Goal: Communication & Community: Share content

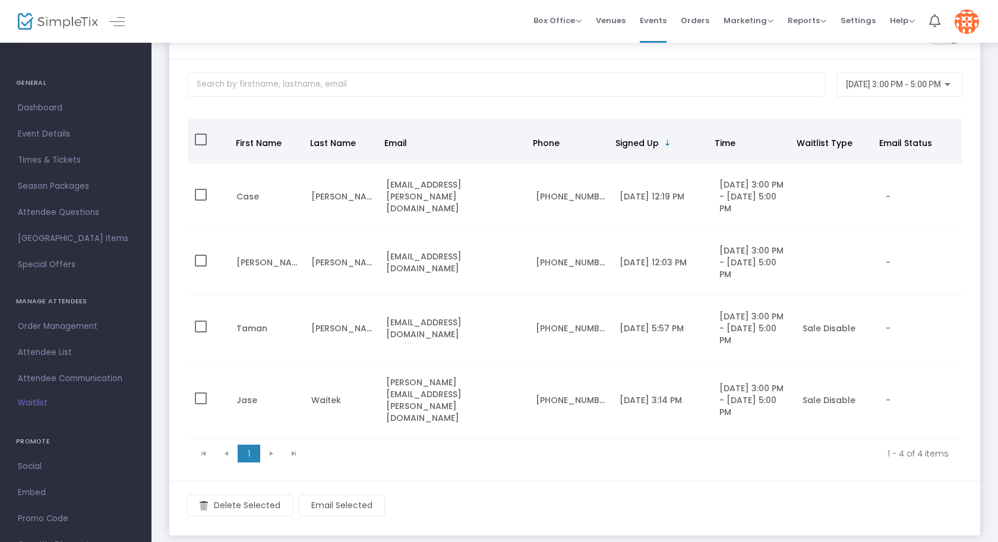
scroll to position [84, 0]
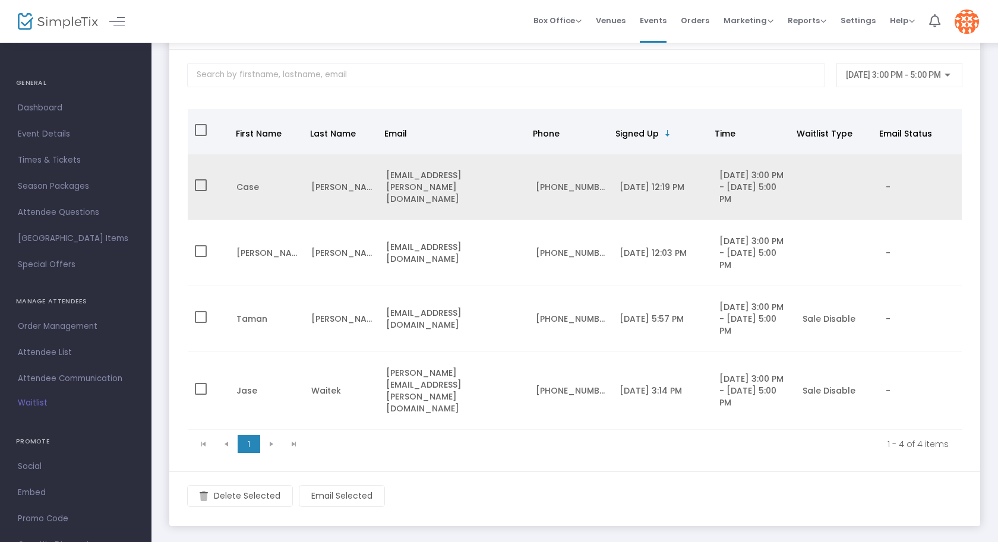
click at [200, 191] on span "Data table" at bounding box center [201, 185] width 12 height 12
click at [200, 192] on input "Data table" at bounding box center [200, 191] width 1 height 1
checkbox input "true"
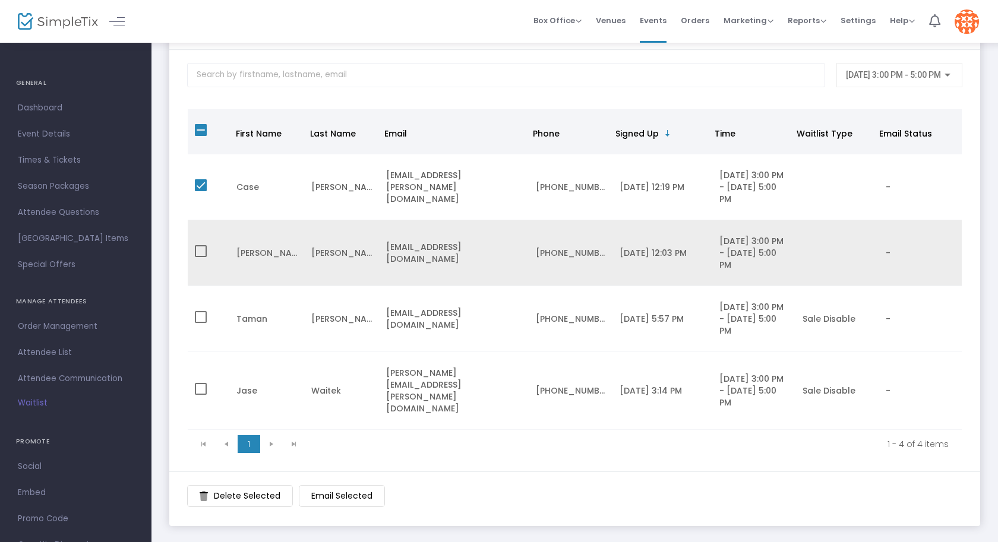
click at [200, 257] on span "Data table" at bounding box center [201, 251] width 12 height 12
click at [200, 258] on input "Data table" at bounding box center [200, 257] width 1 height 1
checkbox input "true"
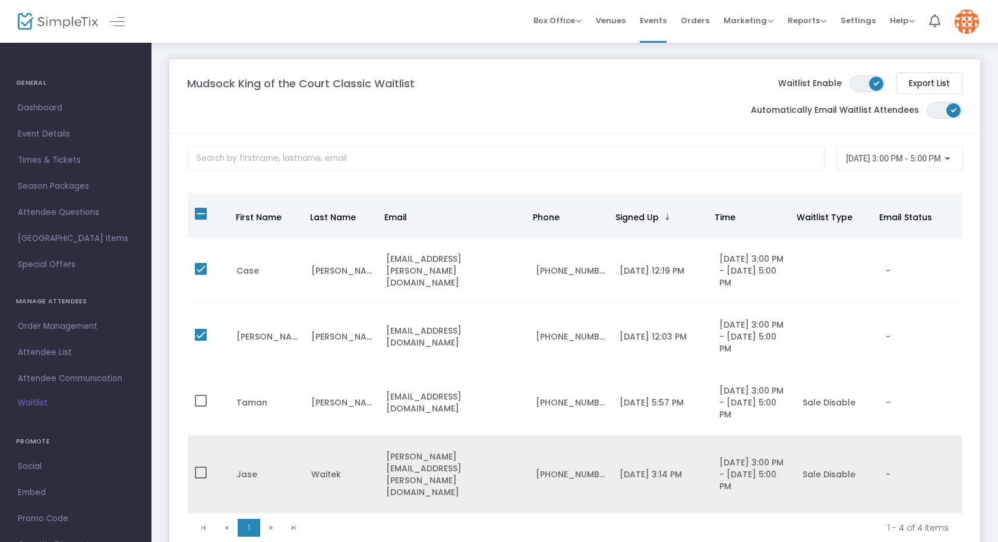
scroll to position [0, 0]
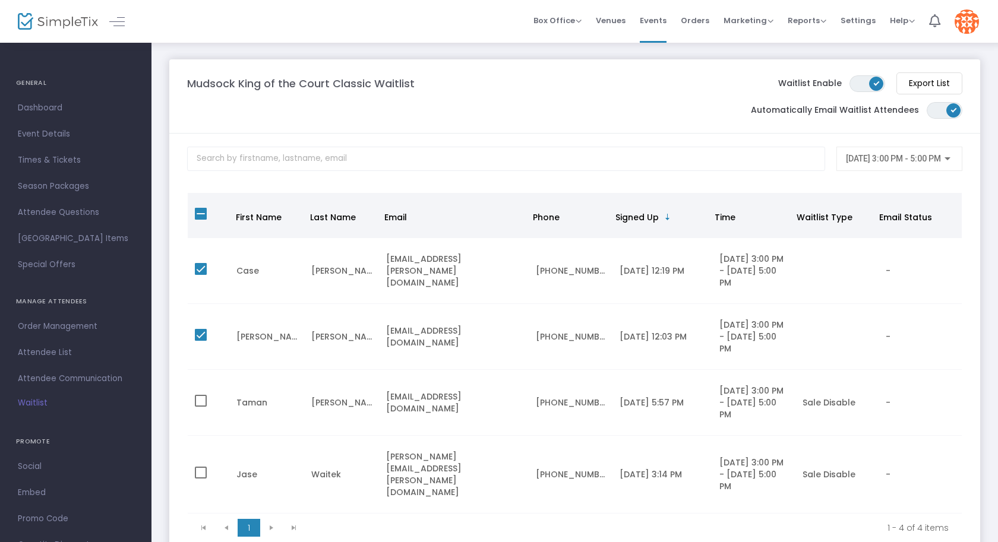
click at [948, 158] on div at bounding box center [948, 158] width 6 height 3
click at [943, 158] on div "All times 9/21/2025 3:00 PM - 5:00 PM" at bounding box center [889, 188] width 107 height 68
click at [574, 21] on div at bounding box center [499, 271] width 998 height 542
click at [574, 21] on span "Box Office" at bounding box center [557, 20] width 48 height 11
click at [763, 23] on span "Marketing" at bounding box center [749, 20] width 50 height 11
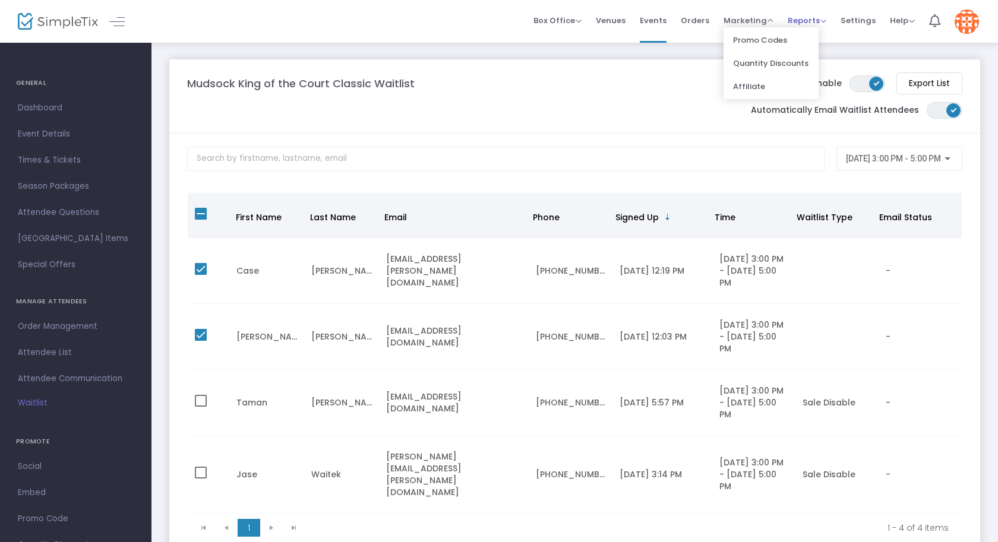
click at [812, 26] on span "Reports Analytics Sales Reports Download" at bounding box center [807, 20] width 39 height 30
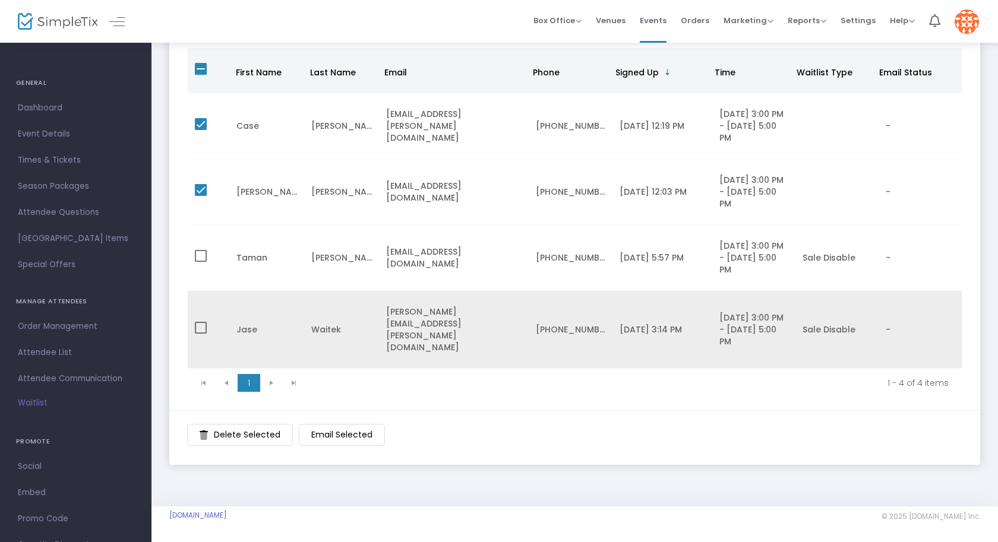
scroll to position [180, 0]
click at [825, 331] on div "Sale Disable" at bounding box center [837, 330] width 69 height 12
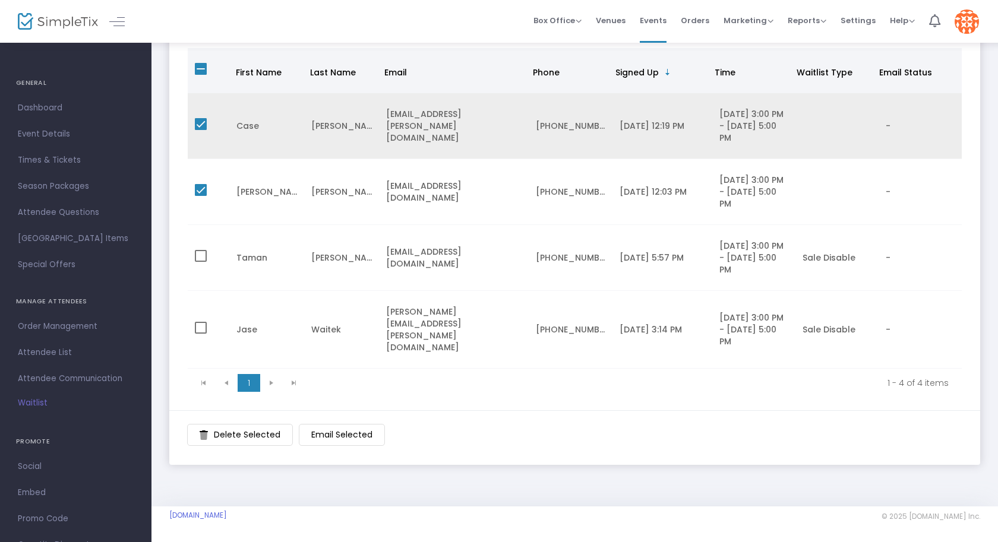
click at [374, 94] on td "Baker" at bounding box center [341, 126] width 75 height 66
click at [258, 103] on td "Case" at bounding box center [266, 126] width 75 height 66
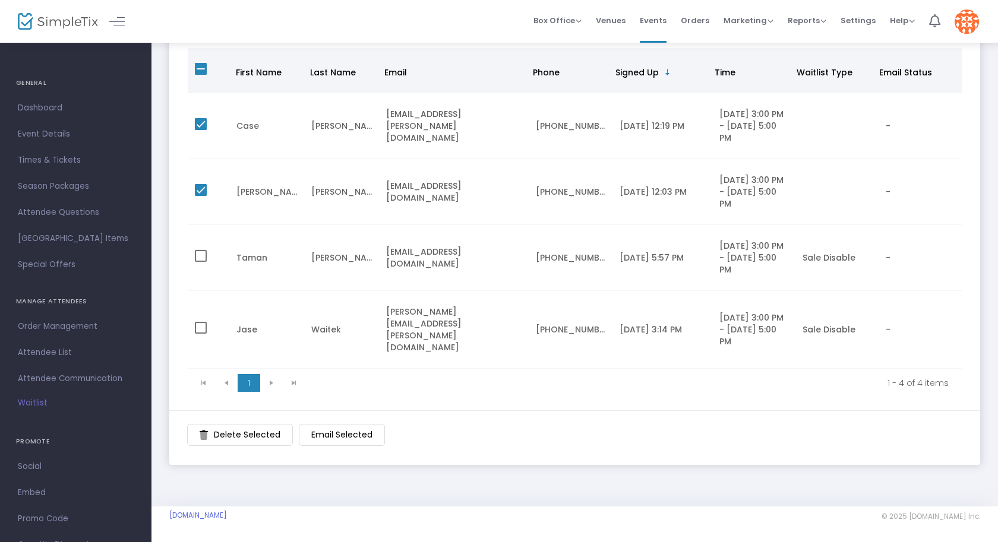
click at [336, 435] on m-button "Email Selected" at bounding box center [342, 435] width 86 height 22
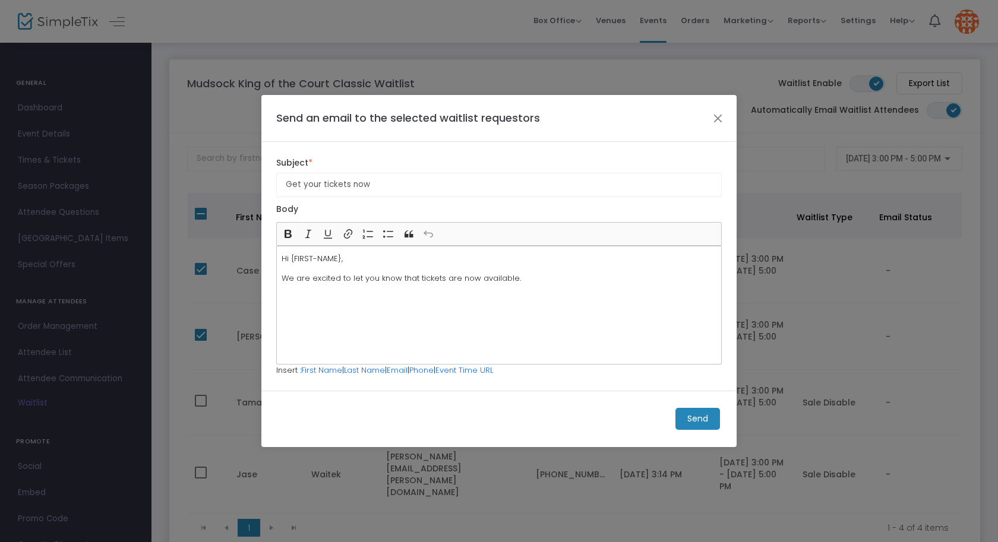
scroll to position [0, 0]
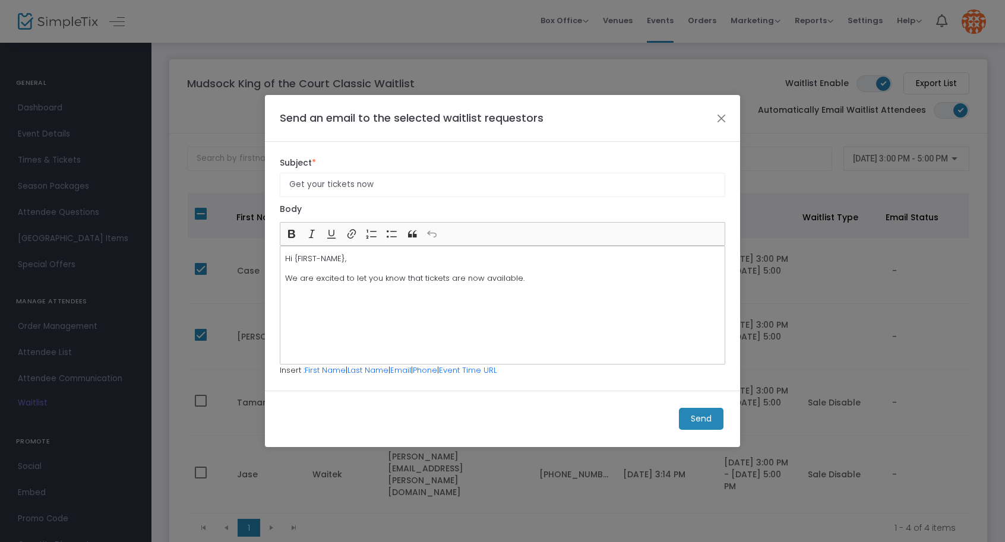
click at [348, 257] on p "Hi {FIRST-NAME}," at bounding box center [502, 259] width 435 height 12
click at [546, 282] on p "We are excited to let you know that tickets are now available." at bounding box center [502, 279] width 435 height 12
click at [720, 120] on button "Close" at bounding box center [721, 118] width 15 height 15
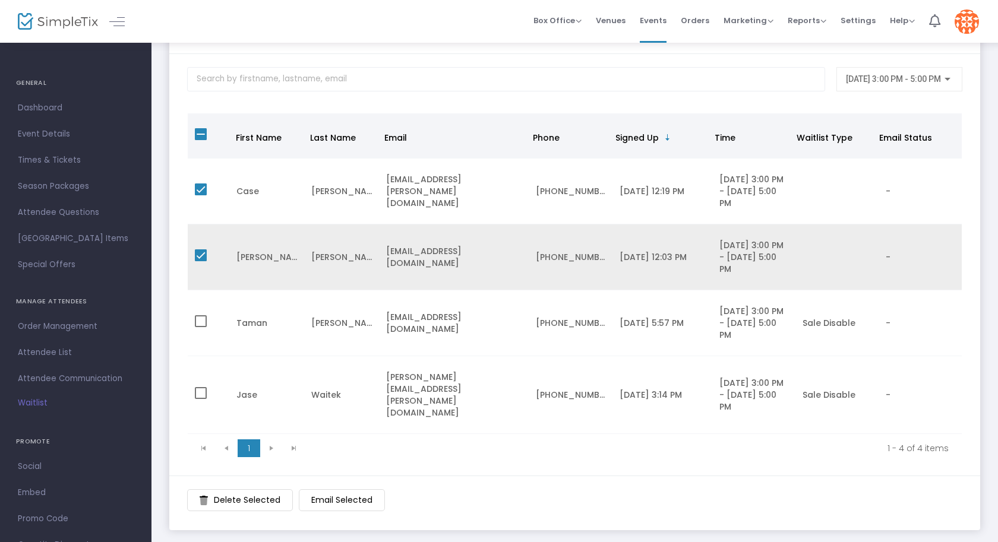
scroll to position [84, 0]
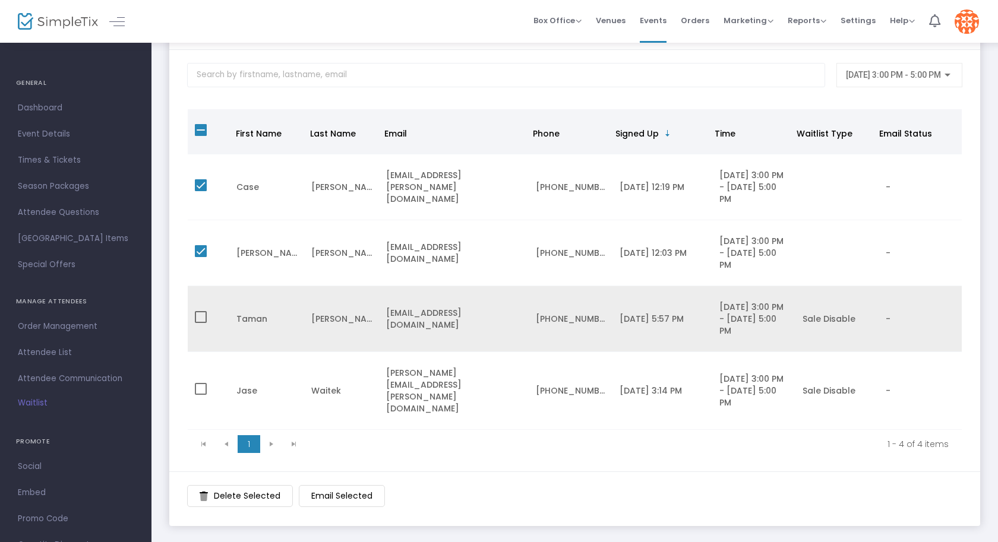
click at [204, 323] on span "Data table" at bounding box center [201, 317] width 12 height 12
click at [201, 324] on input "Data table" at bounding box center [200, 323] width 1 height 1
checkbox input "true"
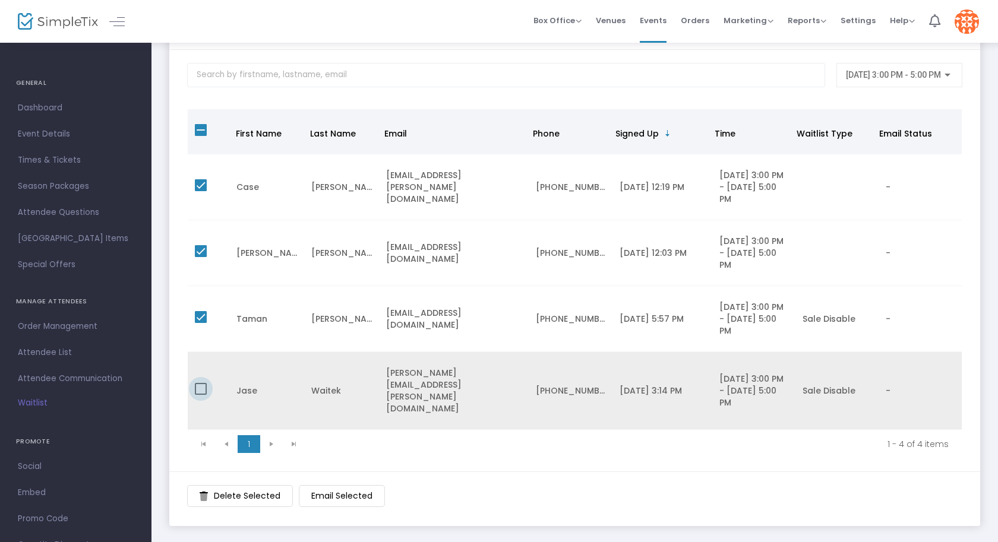
click at [198, 395] on span "Data table" at bounding box center [201, 389] width 12 height 12
click at [200, 396] on input "Data table" at bounding box center [200, 395] width 1 height 1
checkbox input "true"
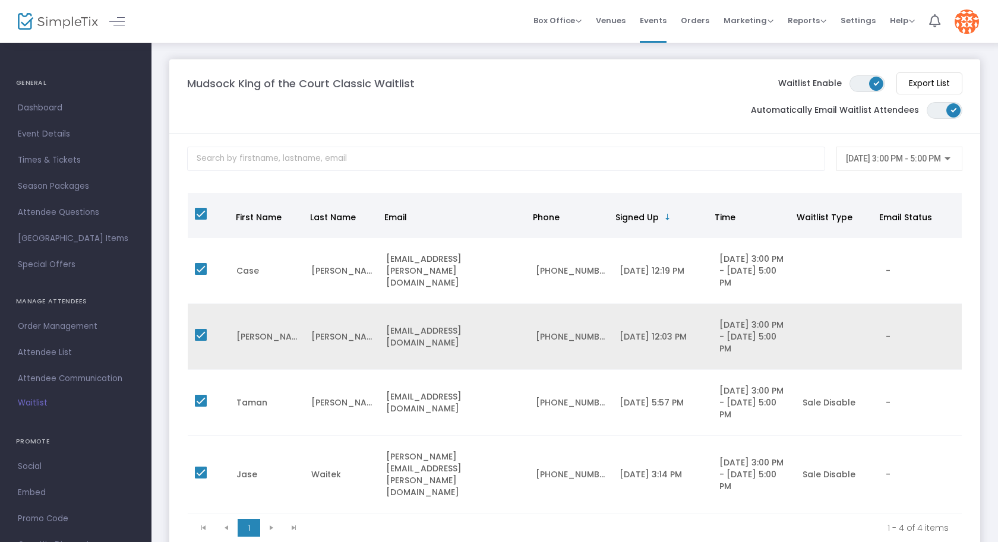
scroll to position [0, 0]
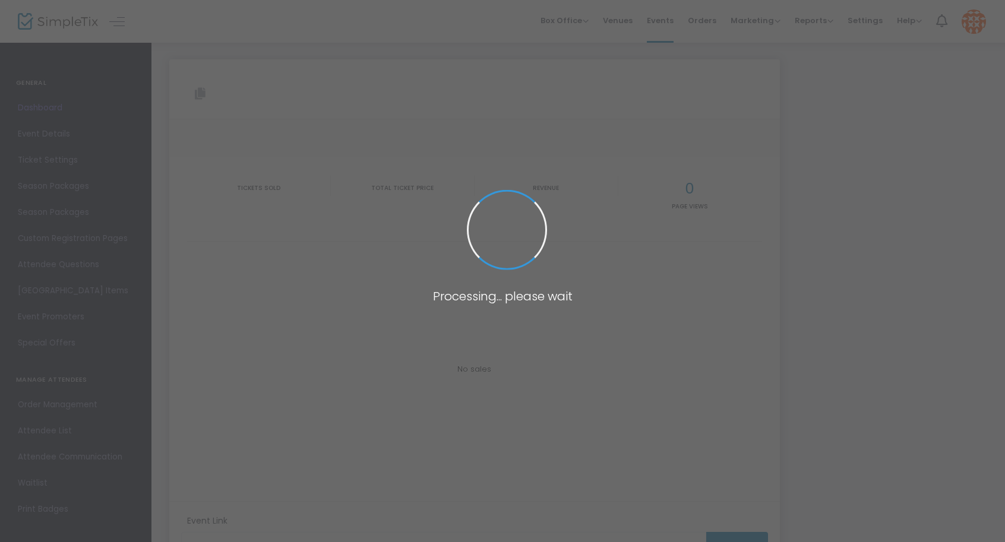
type input "[URL][DOMAIN_NAME]"
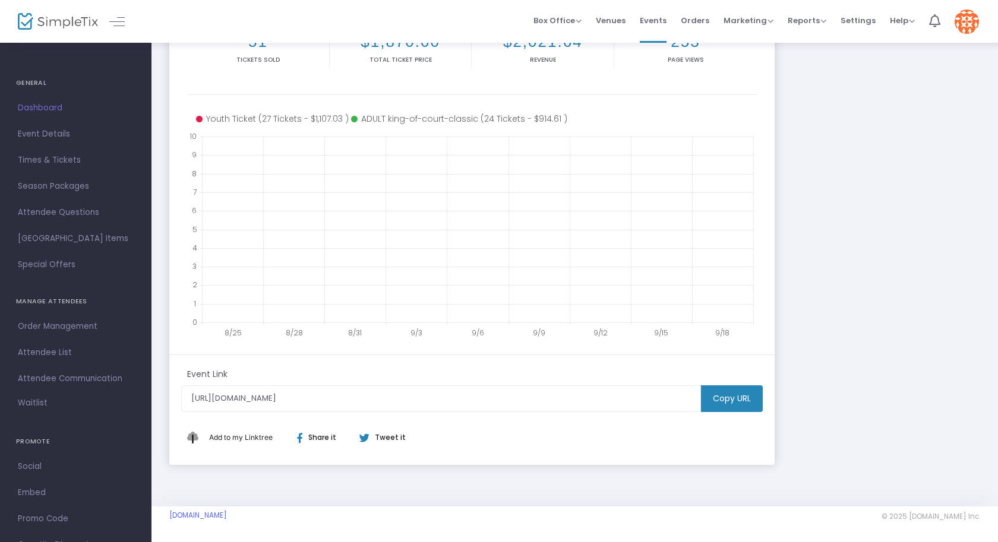
scroll to position [185, 0]
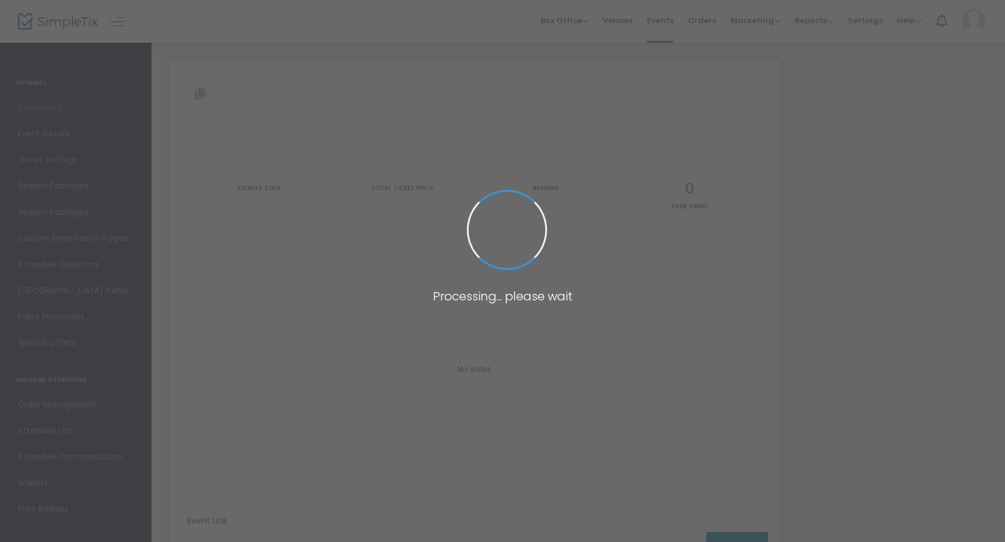
type input "[URL][DOMAIN_NAME]"
